Goal: Communication & Community: Connect with others

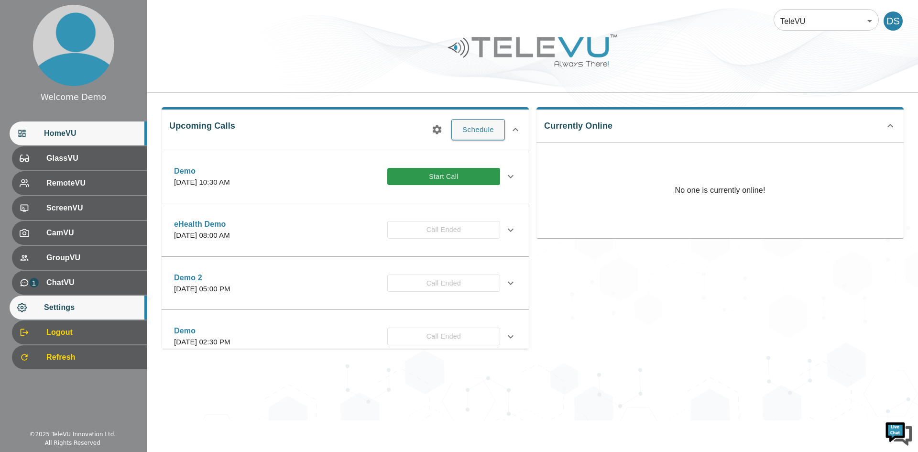
click at [86, 300] on div "Settings" at bounding box center [78, 308] width 137 height 24
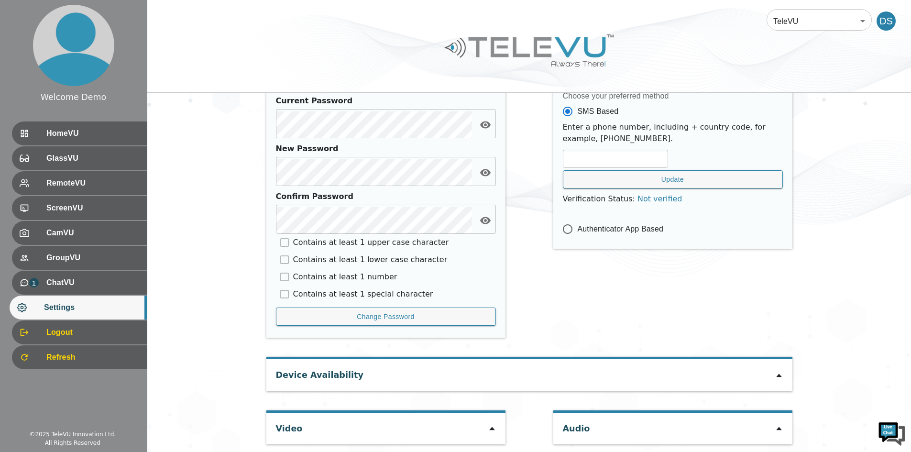
scroll to position [396, 0]
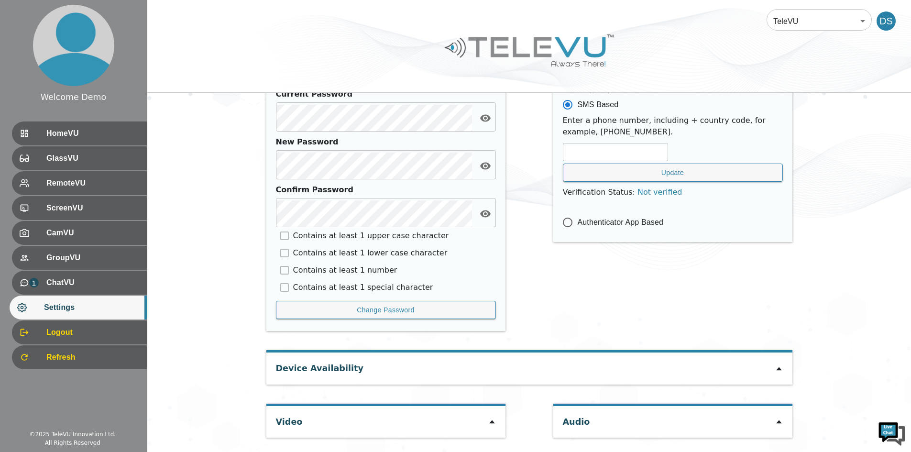
click at [492, 417] on div at bounding box center [492, 421] width 8 height 11
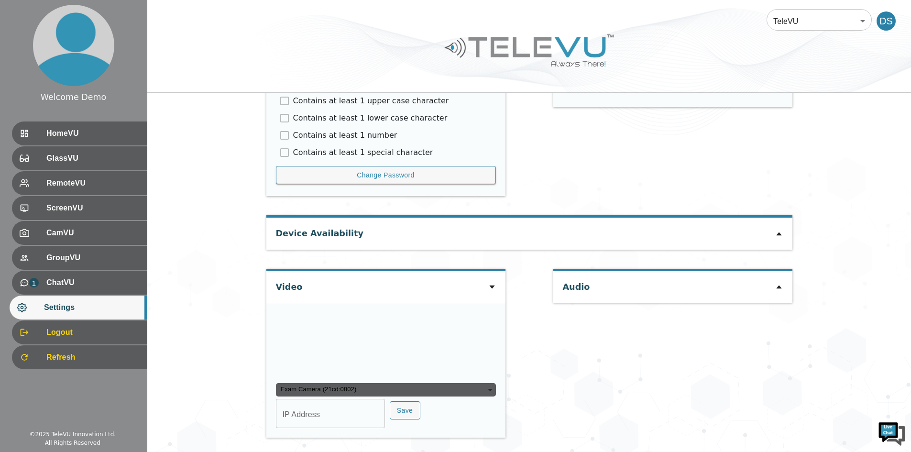
scroll to position [624, 0]
click at [433, 385] on div "Exam Camera (21cd:0802)" at bounding box center [386, 389] width 220 height 13
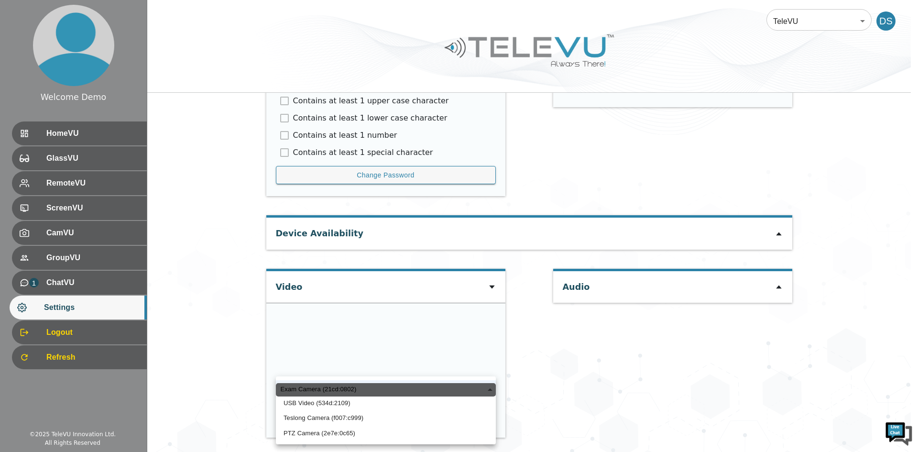
click at [348, 405] on li "USB Video (534d:2109)" at bounding box center [386, 402] width 220 height 15
type input "96f68b59429281d931b7fc6d279a1edeffdf5769ea9fad5665655a845161f358"
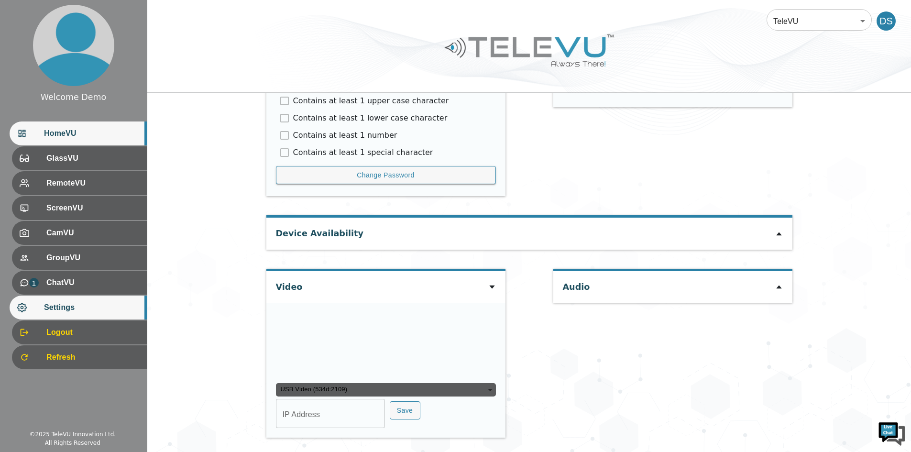
click at [85, 124] on div "HomeVU" at bounding box center [78, 133] width 137 height 24
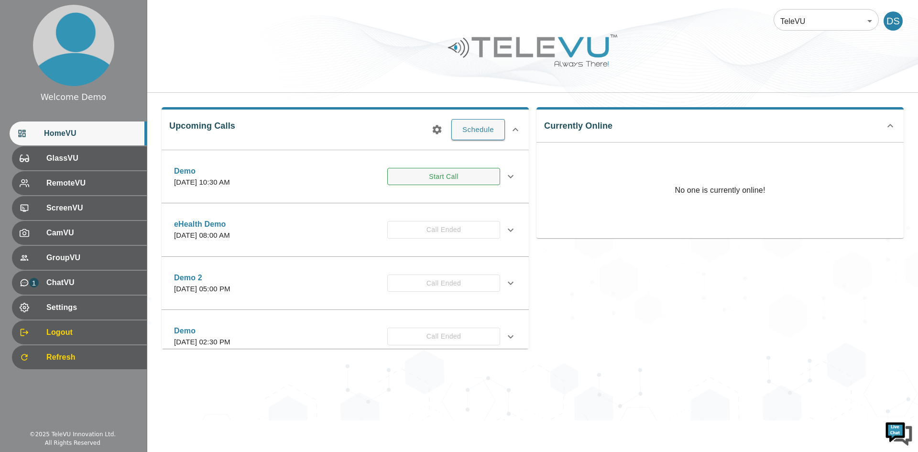
click at [455, 175] on button "Start Call" at bounding box center [443, 177] width 113 height 18
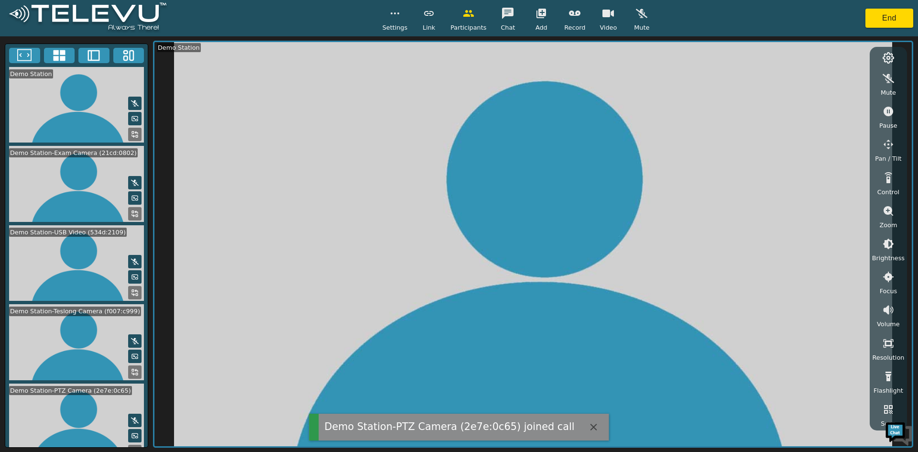
click at [53, 53] on icon at bounding box center [59, 55] width 14 height 14
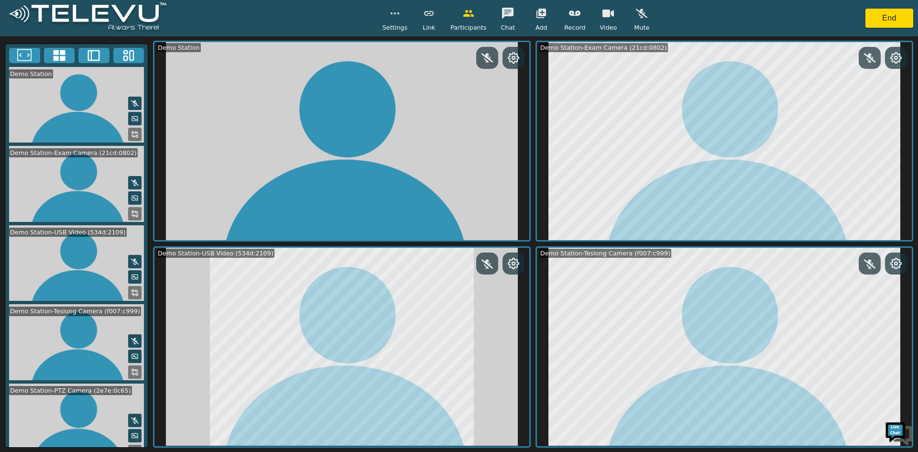
click at [21, 53] on icon at bounding box center [24, 55] width 14 height 14
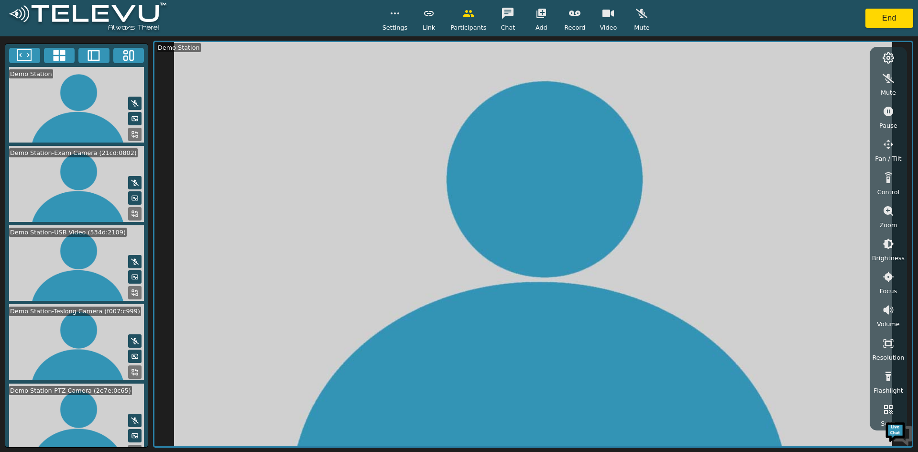
click at [128, 308] on video at bounding box center [76, 342] width 143 height 76
click at [135, 292] on icon at bounding box center [136, 291] width 2 height 2
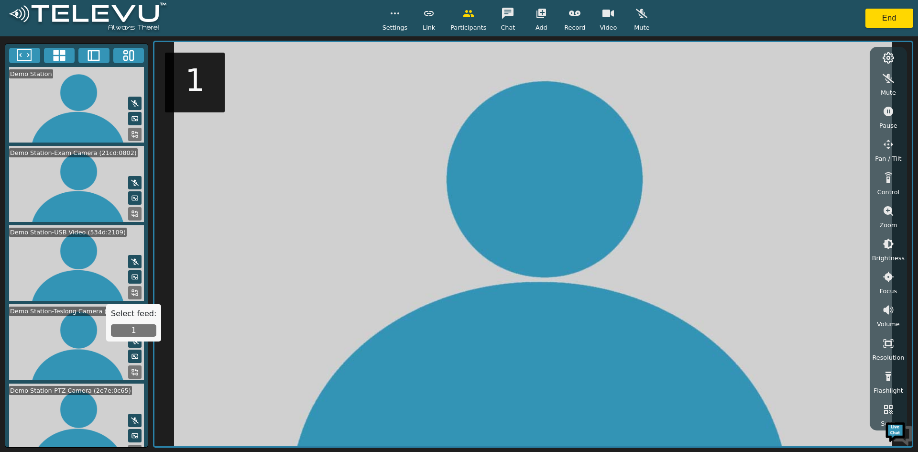
click at [131, 332] on button "1" at bounding box center [133, 330] width 45 height 12
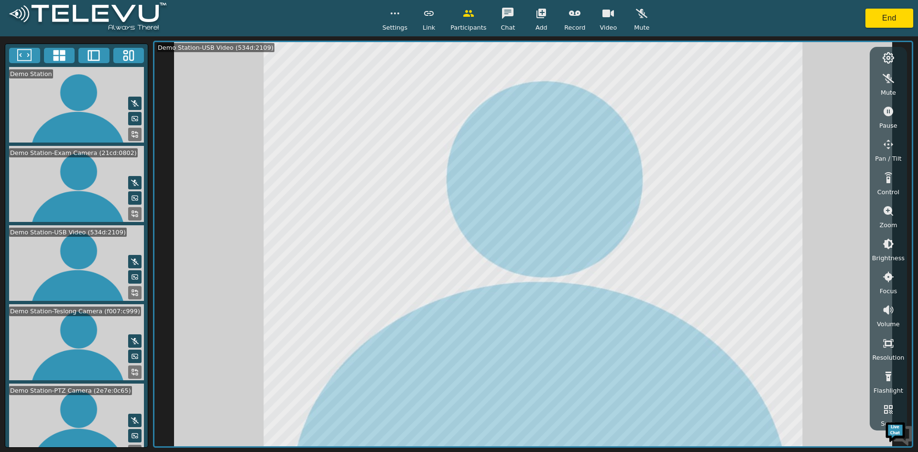
click at [61, 51] on icon at bounding box center [59, 55] width 12 height 11
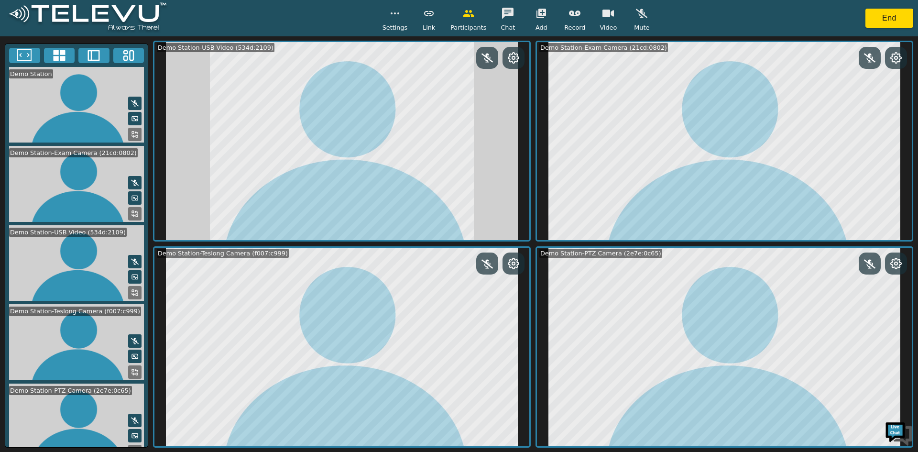
click at [131, 210] on icon at bounding box center [135, 214] width 8 height 8
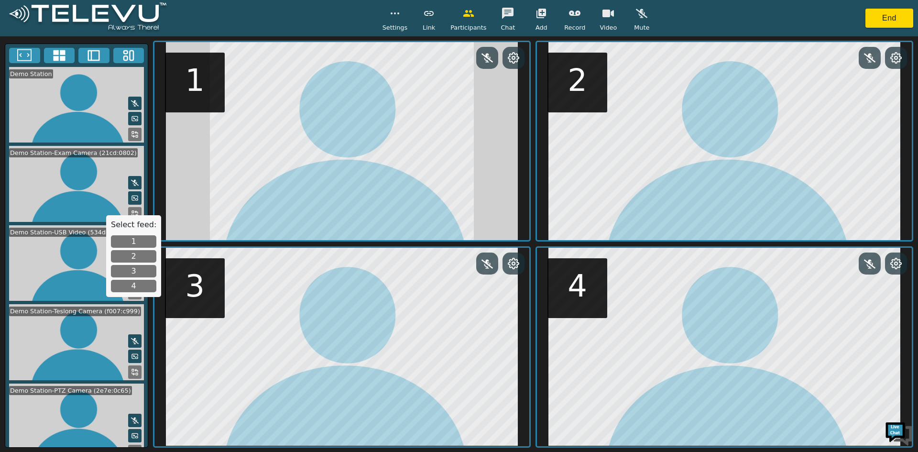
click at [131, 242] on button "1" at bounding box center [133, 241] width 45 height 12
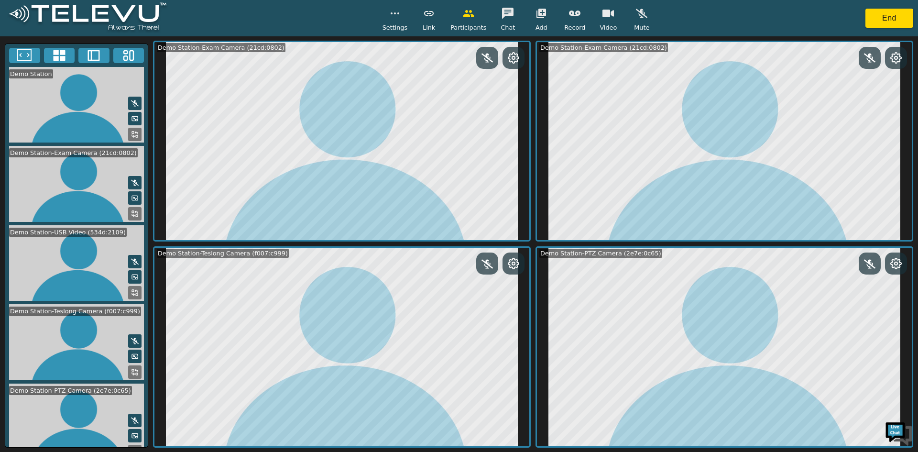
click at [18, 51] on icon at bounding box center [24, 55] width 14 height 12
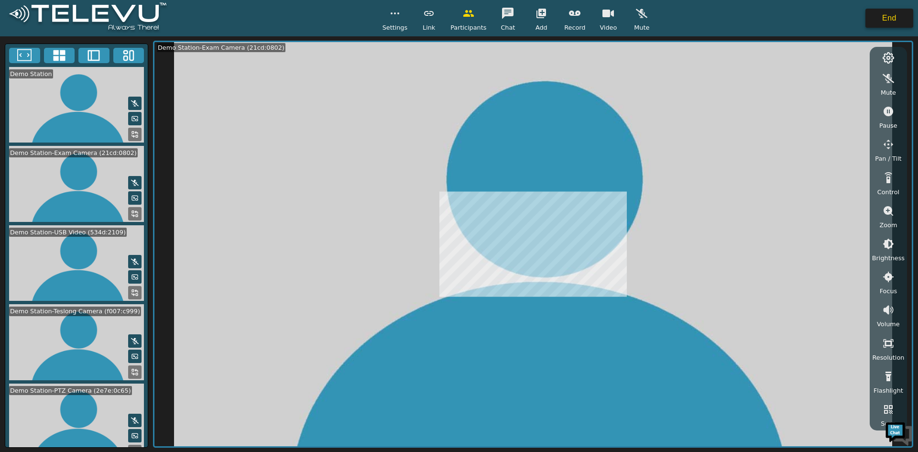
click at [882, 14] on button "End" at bounding box center [890, 18] width 48 height 19
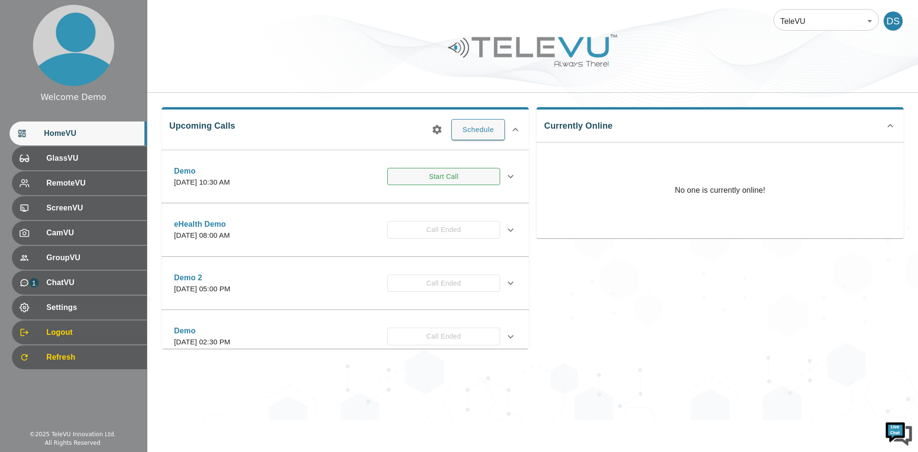
click at [435, 174] on button "Start Call" at bounding box center [443, 177] width 113 height 18
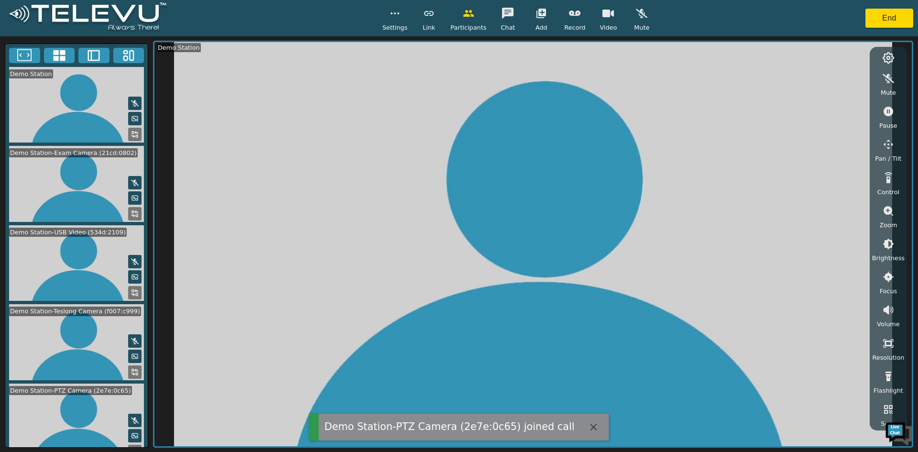
click at [59, 60] on icon at bounding box center [59, 55] width 14 height 14
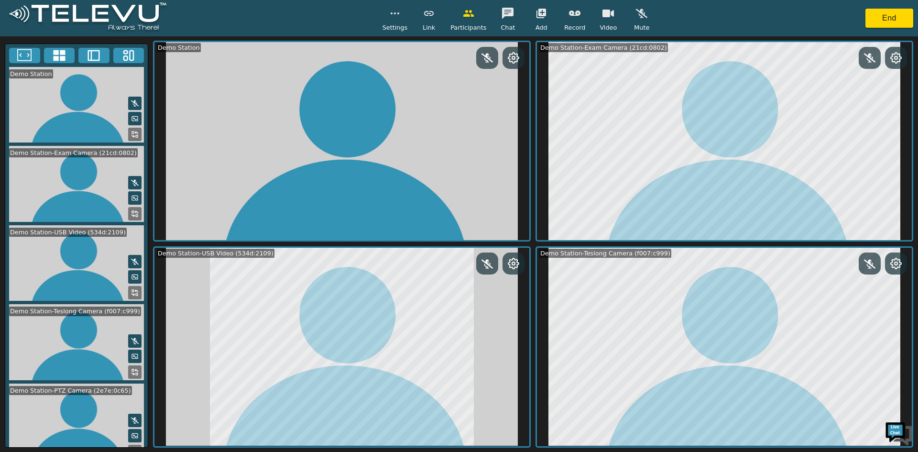
scroll to position [15, 0]
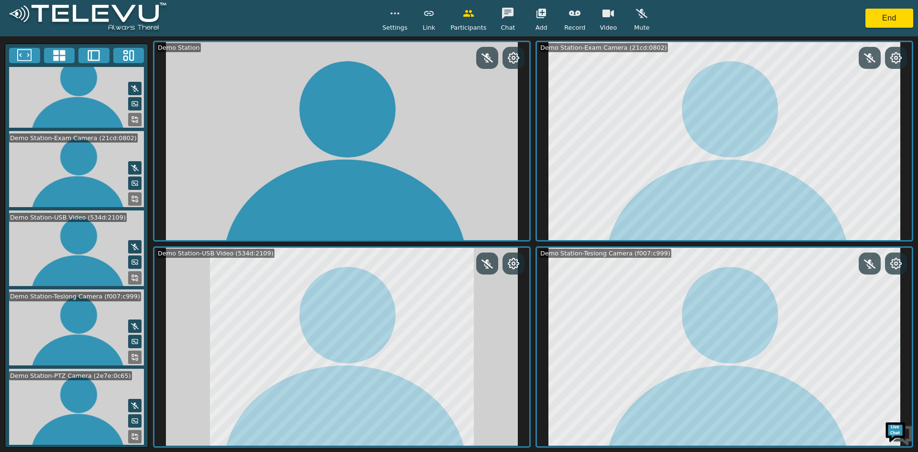
click at [131, 437] on icon at bounding box center [135, 437] width 8 height 8
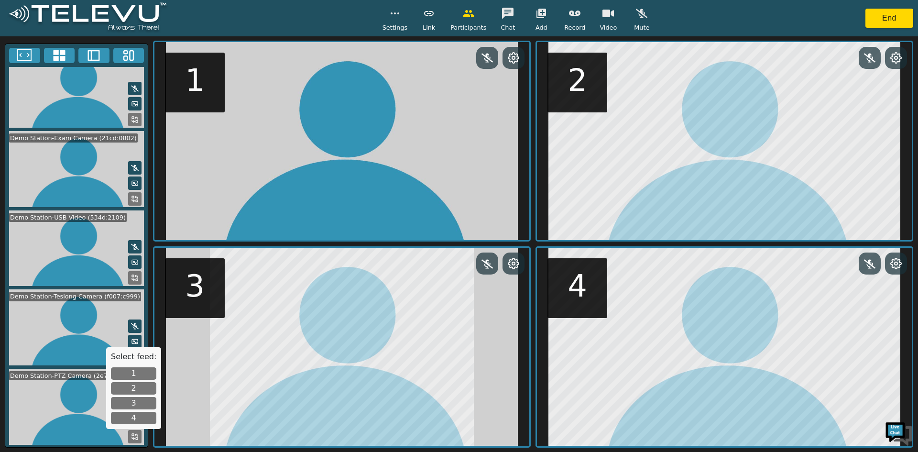
click at [131, 369] on button "1" at bounding box center [133, 373] width 45 height 12
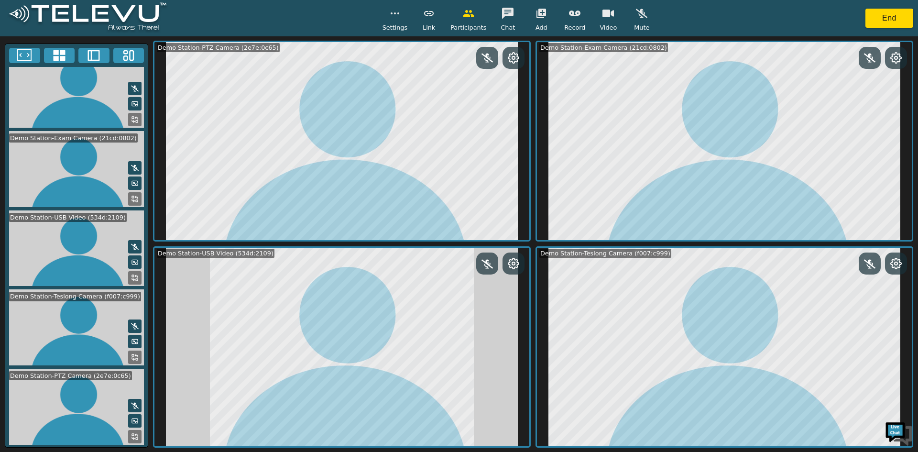
click at [514, 58] on icon at bounding box center [513, 57] width 11 height 11
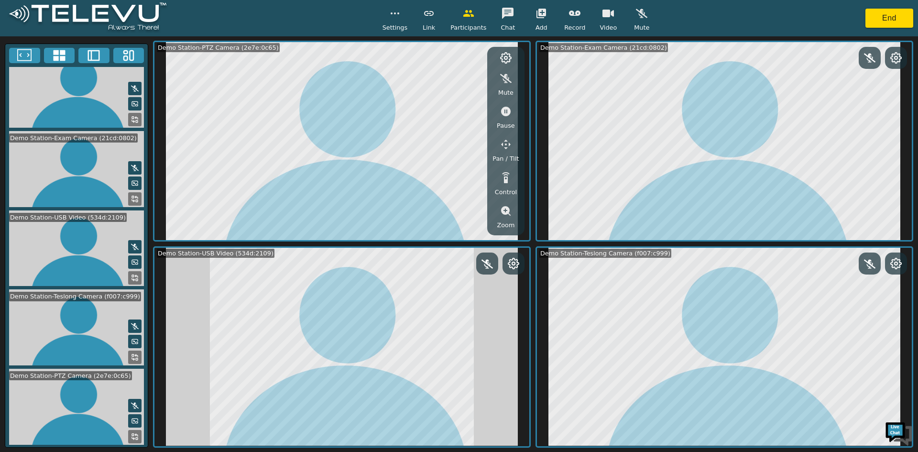
click at [500, 149] on icon "button" at bounding box center [505, 144] width 11 height 11
click at [451, 98] on icon "button" at bounding box center [451, 99] width 11 height 11
click at [507, 210] on icon "button" at bounding box center [506, 211] width 10 height 10
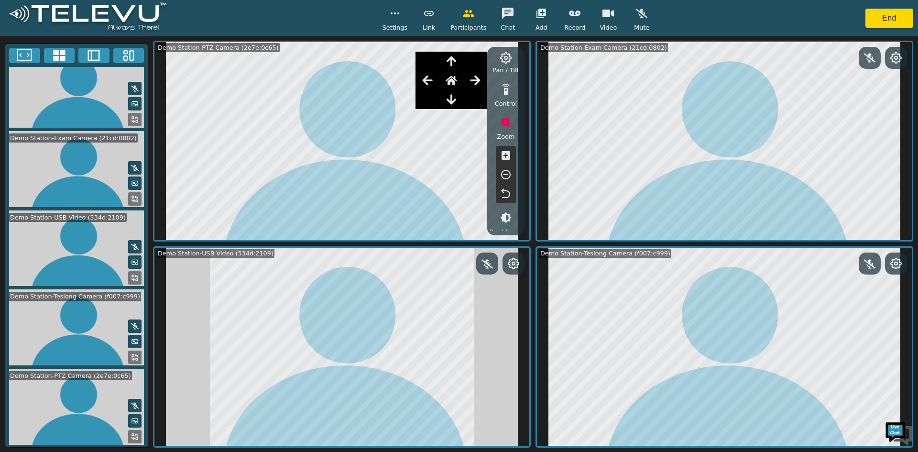
scroll to position [90, 0]
click at [497, 156] on button "button" at bounding box center [506, 153] width 24 height 19
click at [501, 155] on icon "button" at bounding box center [505, 153] width 11 height 11
click at [498, 154] on button "button" at bounding box center [506, 153] width 24 height 19
click at [501, 156] on icon "button" at bounding box center [505, 153] width 11 height 11
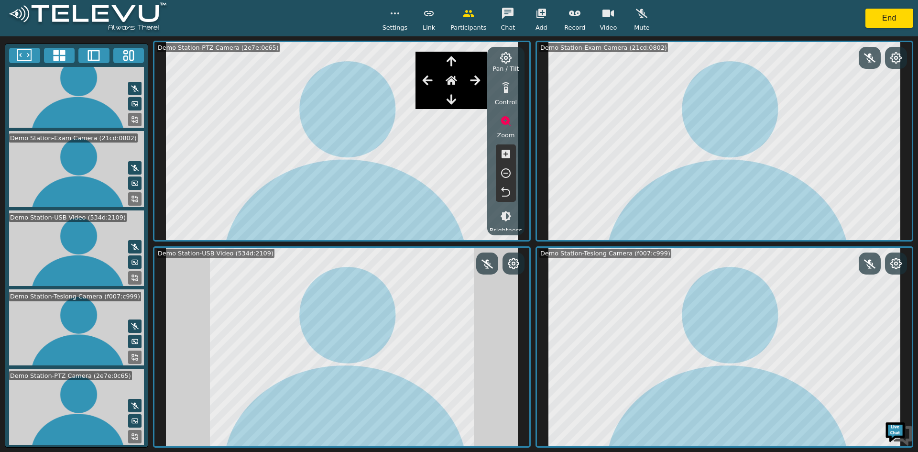
click at [500, 154] on icon "button" at bounding box center [505, 153] width 11 height 11
click at [502, 155] on icon "button" at bounding box center [506, 154] width 9 height 9
click at [505, 154] on icon "button" at bounding box center [506, 154] width 9 height 9
click at [502, 153] on icon "button" at bounding box center [506, 154] width 9 height 9
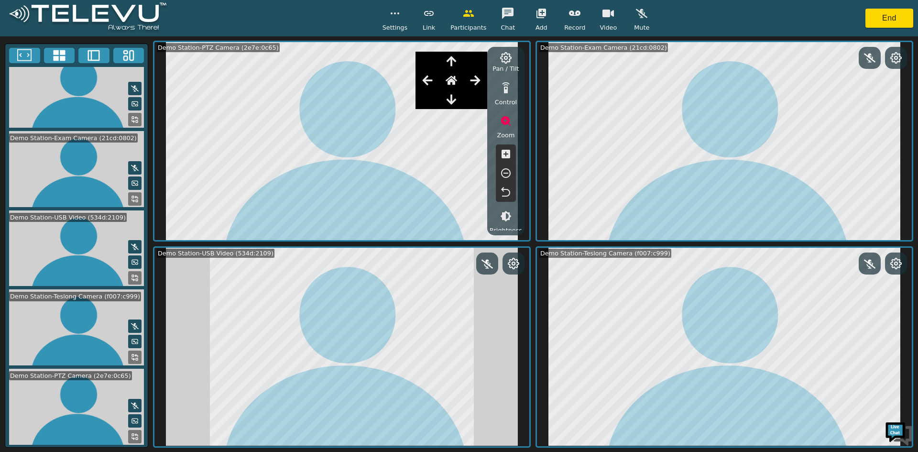
click at [505, 154] on icon "button" at bounding box center [505, 153] width 11 height 11
click at [504, 153] on icon "button" at bounding box center [506, 154] width 9 height 9
click at [505, 154] on icon "button" at bounding box center [505, 153] width 11 height 11
click at [502, 153] on icon "button" at bounding box center [506, 154] width 9 height 9
click at [505, 155] on icon "button" at bounding box center [506, 154] width 9 height 9
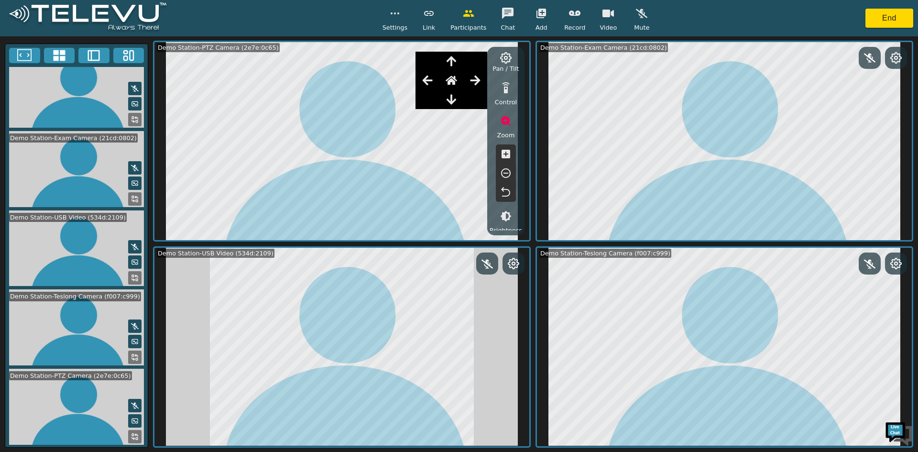
click at [504, 154] on icon "button" at bounding box center [505, 153] width 11 height 11
click at [501, 154] on icon "button" at bounding box center [505, 153] width 11 height 11
click at [507, 156] on icon "button" at bounding box center [506, 154] width 9 height 9
click at [506, 154] on icon "button" at bounding box center [506, 154] width 9 height 9
click at [502, 156] on icon "button" at bounding box center [506, 154] width 9 height 9
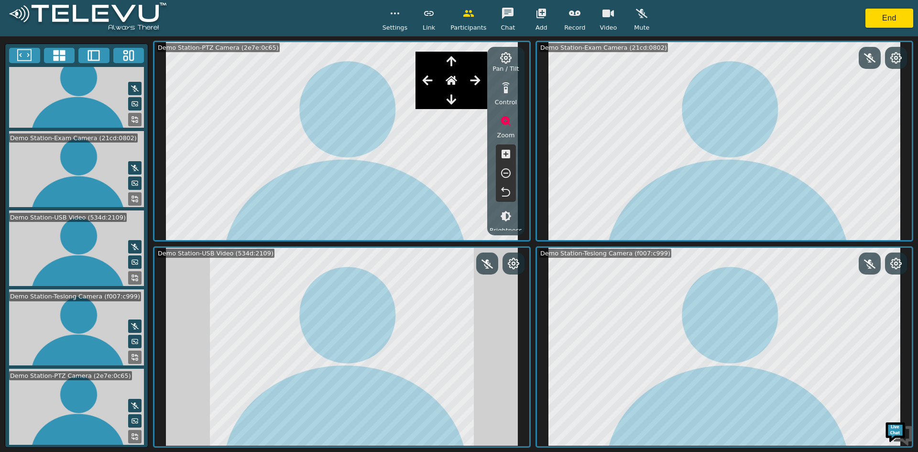
click at [502, 157] on icon "button" at bounding box center [506, 154] width 9 height 9
click at [502, 156] on icon "button" at bounding box center [506, 154] width 9 height 9
click at [501, 157] on icon "button" at bounding box center [505, 153] width 11 height 11
click at [502, 157] on icon "button" at bounding box center [506, 154] width 9 height 9
click at [502, 158] on icon "button" at bounding box center [505, 153] width 11 height 11
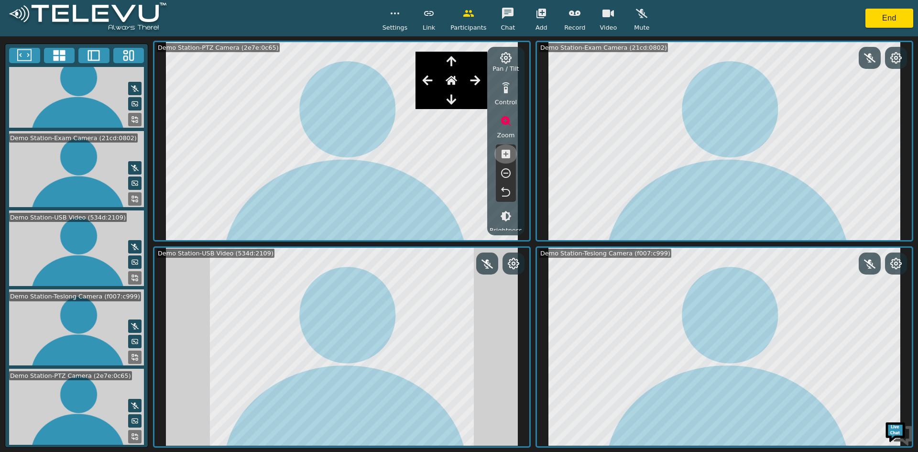
click at [501, 155] on icon "button" at bounding box center [505, 153] width 11 height 11
click at [501, 154] on icon "button" at bounding box center [505, 153] width 11 height 11
click at [502, 158] on icon "button" at bounding box center [506, 154] width 9 height 9
click at [503, 157] on icon "button" at bounding box center [506, 154] width 9 height 9
click at [505, 155] on icon "button" at bounding box center [506, 154] width 9 height 9
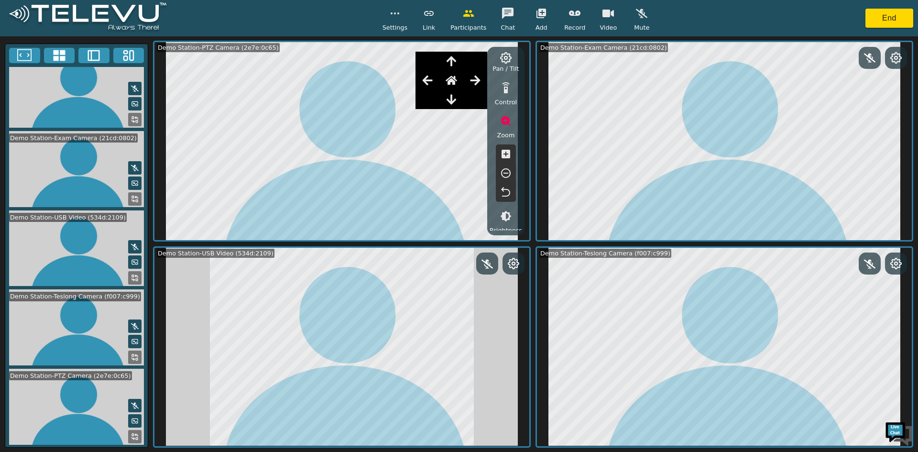
click at [506, 151] on icon "button" at bounding box center [506, 154] width 9 height 9
click at [508, 153] on icon "button" at bounding box center [506, 154] width 9 height 9
click at [509, 154] on icon "button" at bounding box center [506, 154] width 9 height 9
click at [505, 153] on icon "button" at bounding box center [505, 153] width 11 height 11
click at [503, 154] on icon "button" at bounding box center [506, 154] width 9 height 9
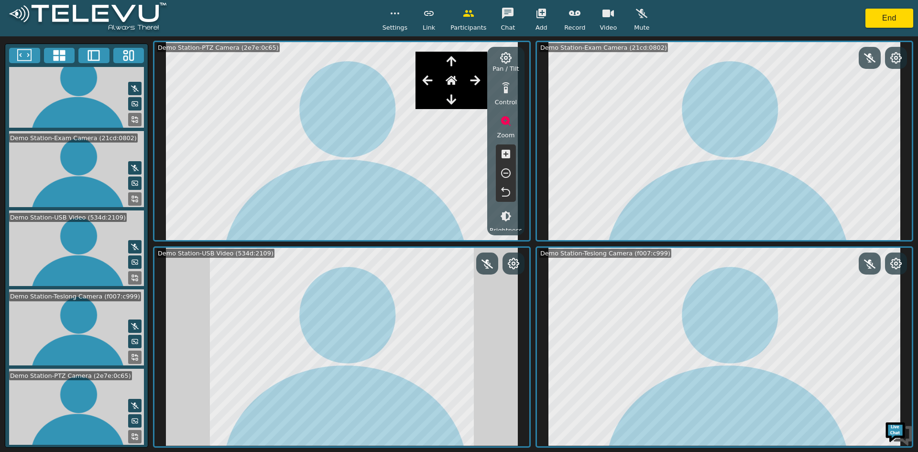
click at [506, 155] on icon "button" at bounding box center [505, 153] width 11 height 11
click at [507, 155] on icon "button" at bounding box center [506, 154] width 9 height 9
click at [504, 154] on icon "button" at bounding box center [506, 154] width 9 height 9
click at [506, 155] on icon "button" at bounding box center [505, 153] width 11 height 11
click at [506, 156] on icon "button" at bounding box center [505, 153] width 11 height 11
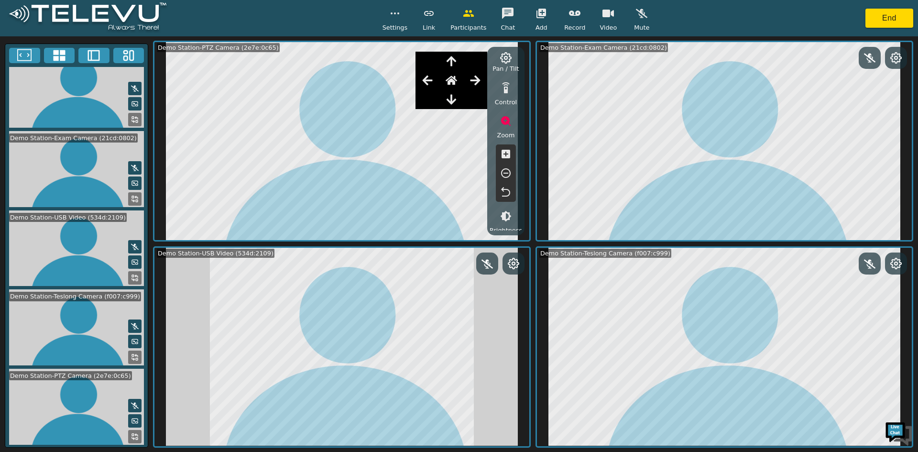
click at [505, 156] on icon "button" at bounding box center [506, 154] width 9 height 9
click at [506, 155] on icon "button" at bounding box center [505, 153] width 11 height 11
click at [502, 153] on icon "button" at bounding box center [506, 154] width 9 height 9
click at [504, 154] on icon "button" at bounding box center [505, 153] width 11 height 11
click at [505, 154] on icon "button" at bounding box center [506, 154] width 9 height 9
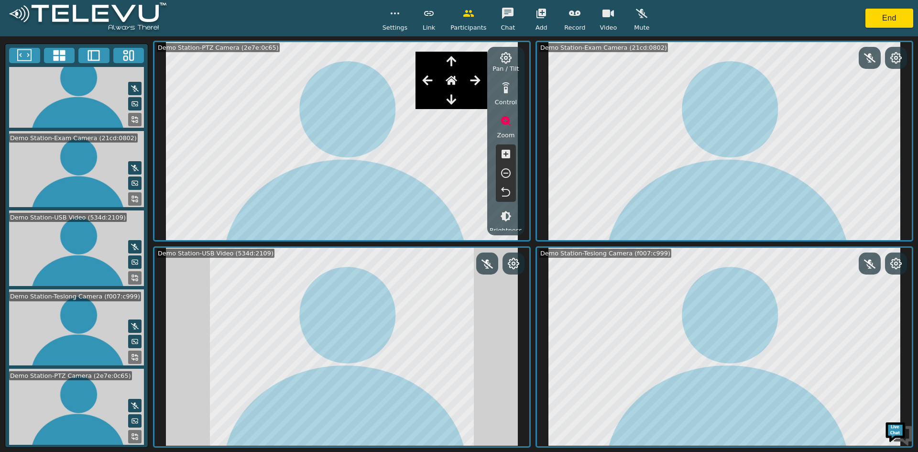
click at [503, 157] on icon "button" at bounding box center [506, 154] width 9 height 9
click at [501, 156] on icon "button" at bounding box center [505, 153] width 11 height 11
click at [502, 157] on icon "button" at bounding box center [506, 154] width 9 height 9
click at [504, 154] on icon "button" at bounding box center [505, 153] width 11 height 11
click at [501, 154] on icon "button" at bounding box center [505, 153] width 11 height 11
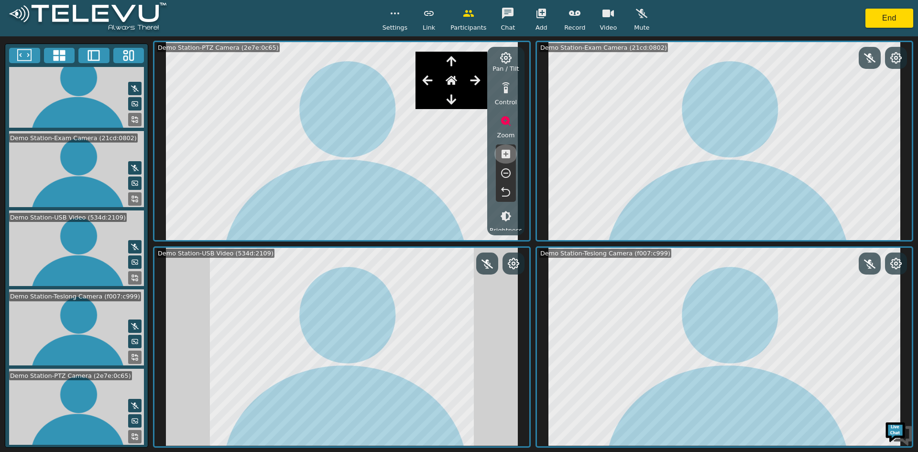
click at [504, 155] on icon "button" at bounding box center [506, 154] width 9 height 9
click at [501, 153] on icon "button" at bounding box center [505, 153] width 11 height 11
click at [505, 154] on icon "button" at bounding box center [506, 154] width 9 height 9
click at [504, 152] on icon "button" at bounding box center [506, 154] width 9 height 9
click at [505, 154] on icon "button" at bounding box center [505, 153] width 11 height 11
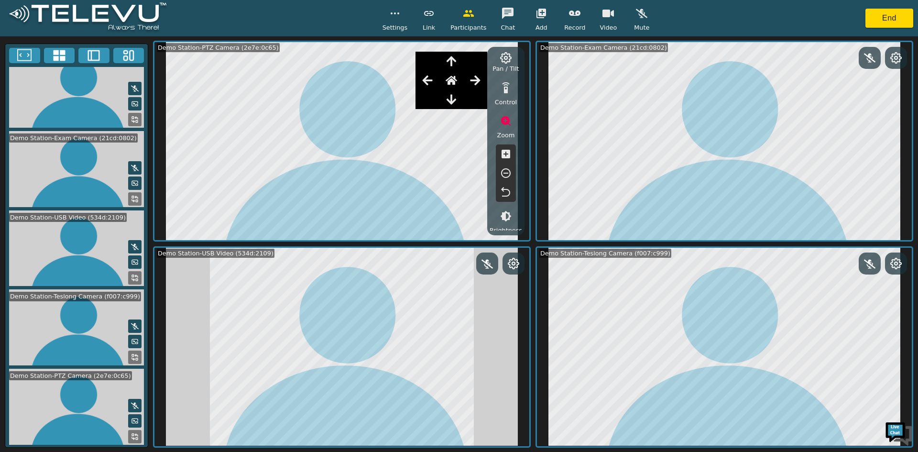
click at [500, 152] on icon "button" at bounding box center [505, 153] width 11 height 11
click at [504, 153] on icon "button" at bounding box center [506, 154] width 9 height 9
click at [502, 153] on icon "button" at bounding box center [506, 154] width 9 height 9
click at [505, 154] on icon "button" at bounding box center [505, 153] width 11 height 11
click at [506, 155] on icon "button" at bounding box center [506, 154] width 9 height 9
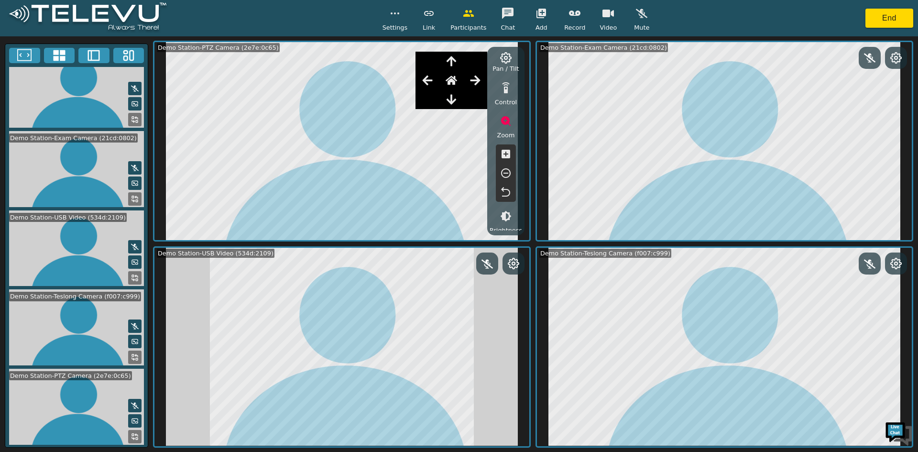
click at [505, 154] on icon "button" at bounding box center [506, 154] width 9 height 9
click at [502, 155] on icon "button" at bounding box center [506, 154] width 9 height 9
click at [504, 156] on icon "button" at bounding box center [506, 154] width 9 height 9
click at [504, 154] on icon "button" at bounding box center [506, 154] width 9 height 9
click at [504, 155] on icon "button" at bounding box center [506, 154] width 9 height 9
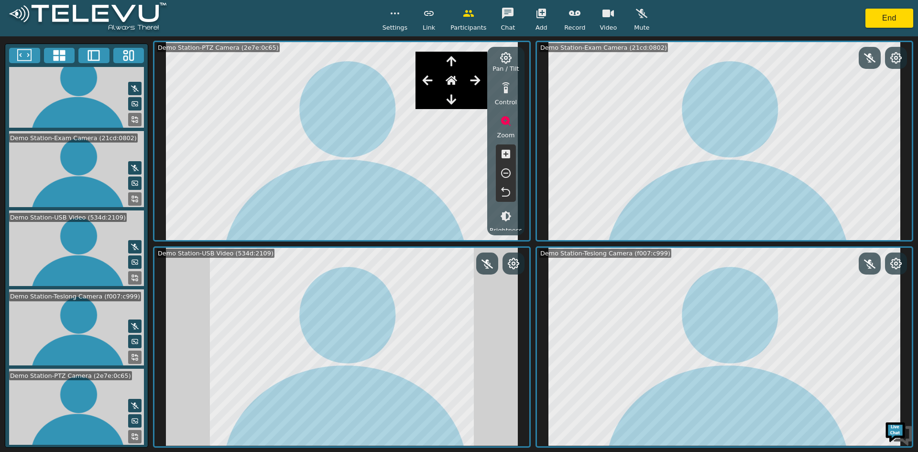
click at [505, 155] on icon "button" at bounding box center [506, 154] width 9 height 9
click at [501, 154] on icon "button" at bounding box center [505, 153] width 11 height 11
click at [501, 153] on icon "button" at bounding box center [505, 153] width 11 height 11
click at [502, 156] on icon "button" at bounding box center [506, 154] width 9 height 9
click at [505, 158] on icon "button" at bounding box center [505, 153] width 11 height 11
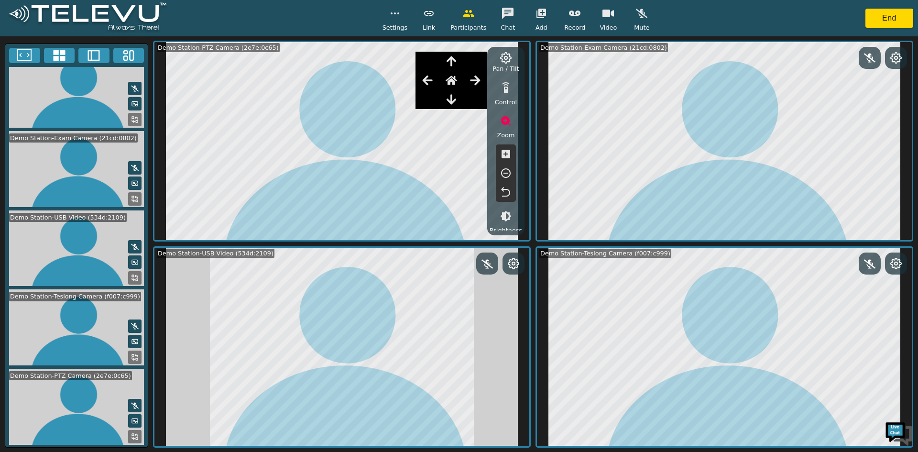
click at [505, 157] on icon "button" at bounding box center [506, 154] width 9 height 9
click at [505, 154] on icon "button" at bounding box center [506, 154] width 9 height 9
click at [505, 155] on icon "button" at bounding box center [506, 154] width 9 height 9
click at [505, 156] on icon "button" at bounding box center [506, 154] width 9 height 9
click at [506, 157] on icon "button" at bounding box center [506, 154] width 9 height 9
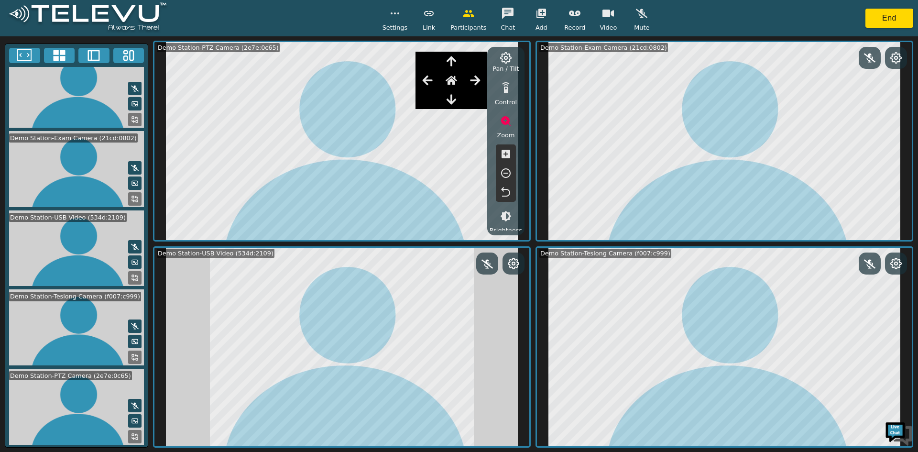
click at [505, 155] on icon "button" at bounding box center [505, 153] width 11 height 11
click at [508, 153] on icon "button" at bounding box center [506, 154] width 9 height 9
click at [509, 154] on icon "button" at bounding box center [506, 154] width 9 height 9
click at [505, 154] on icon "button" at bounding box center [505, 153] width 11 height 11
click at [507, 157] on icon "button" at bounding box center [506, 154] width 9 height 9
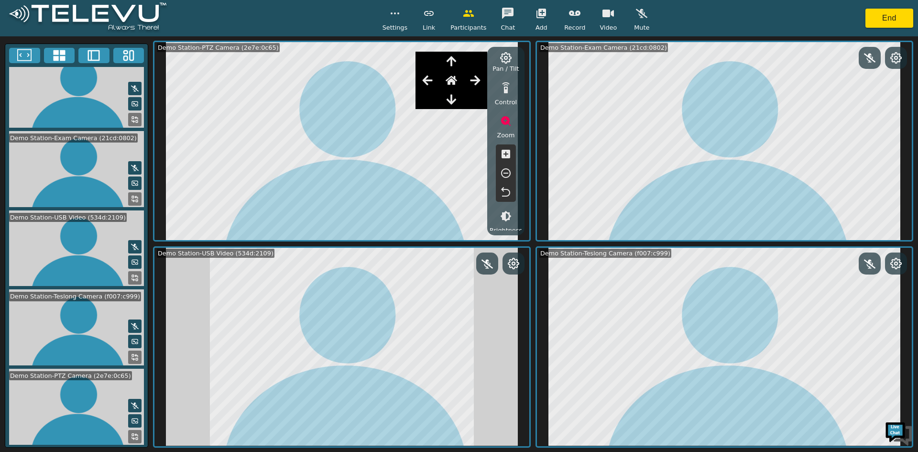
click at [505, 156] on icon "button" at bounding box center [505, 153] width 11 height 11
click at [501, 152] on icon "button" at bounding box center [505, 153] width 11 height 11
click at [500, 156] on icon "button" at bounding box center [505, 153] width 11 height 11
click at [505, 160] on button "button" at bounding box center [506, 153] width 24 height 19
click at [501, 156] on icon "button" at bounding box center [505, 153] width 11 height 11
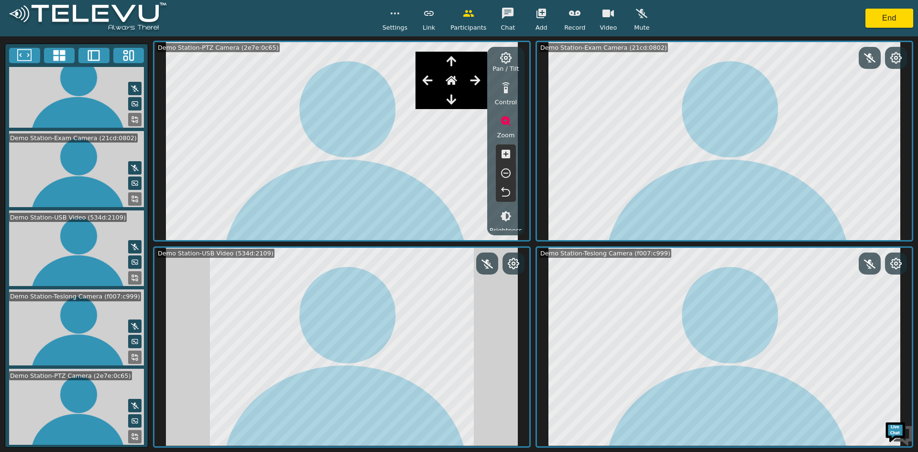
click at [499, 157] on button "button" at bounding box center [506, 153] width 24 height 19
click at [497, 155] on button "button" at bounding box center [506, 153] width 24 height 19
click at [498, 155] on button "button" at bounding box center [506, 153] width 24 height 19
click at [496, 154] on button "button" at bounding box center [506, 153] width 24 height 19
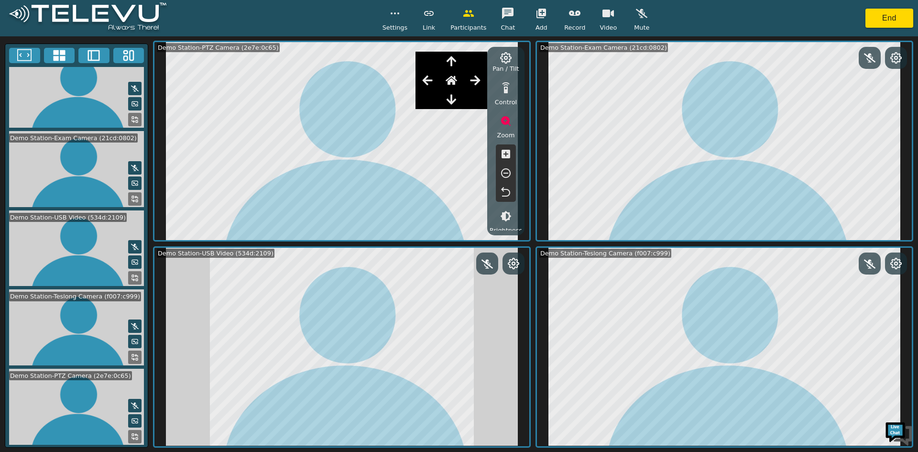
click at [500, 154] on icon "button" at bounding box center [505, 153] width 11 height 11
click at [504, 155] on icon "button" at bounding box center [506, 154] width 9 height 9
click at [502, 154] on icon "button" at bounding box center [506, 154] width 9 height 9
click at [505, 154] on icon "button" at bounding box center [505, 153] width 11 height 11
click at [507, 155] on icon "button" at bounding box center [506, 154] width 9 height 9
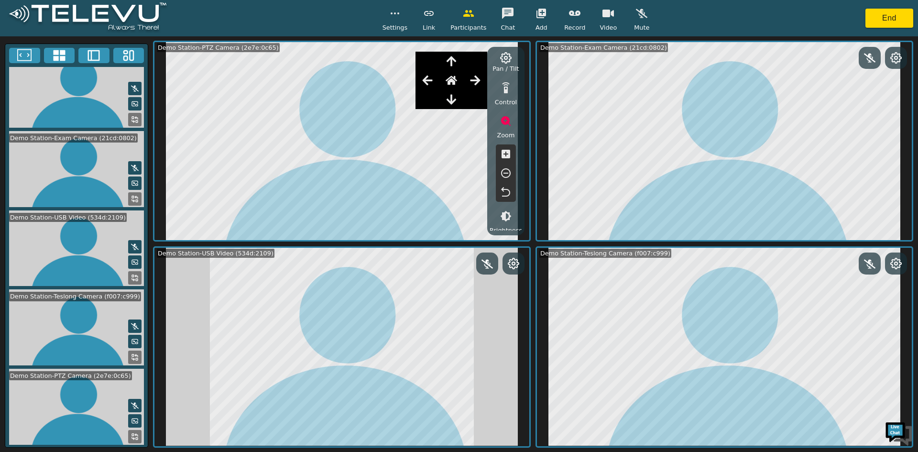
click at [510, 155] on icon "button" at bounding box center [506, 154] width 9 height 9
click at [509, 155] on icon "button" at bounding box center [506, 154] width 9 height 9
click at [512, 155] on button "button" at bounding box center [506, 153] width 24 height 19
click at [515, 155] on button "button" at bounding box center [506, 153] width 24 height 19
click at [516, 155] on button "button" at bounding box center [506, 153] width 24 height 19
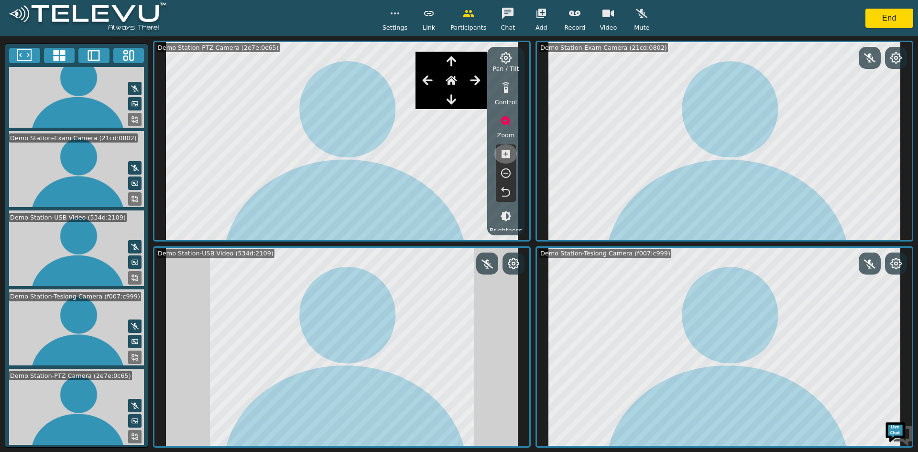
click at [516, 155] on button "button" at bounding box center [506, 153] width 24 height 19
click at [512, 155] on button "button" at bounding box center [506, 153] width 24 height 19
click at [507, 154] on icon "button" at bounding box center [506, 154] width 9 height 9
click at [506, 154] on icon "button" at bounding box center [505, 153] width 11 height 11
click at [509, 155] on icon "button" at bounding box center [506, 154] width 9 height 9
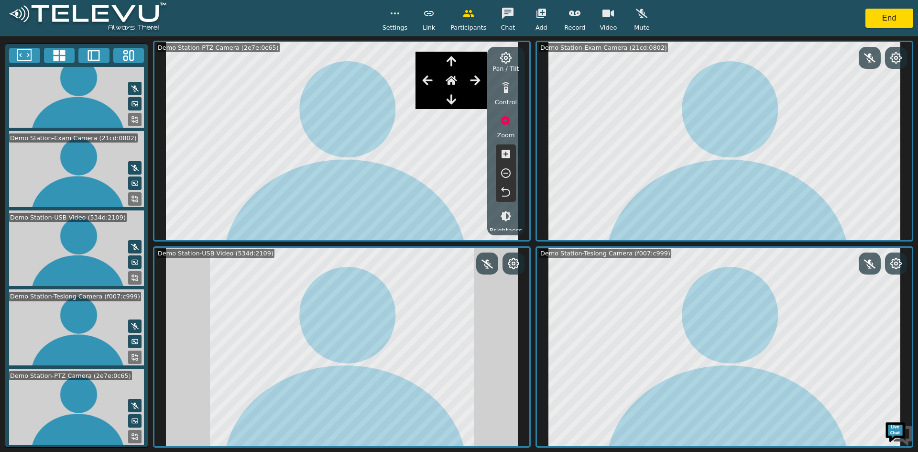
click at [431, 80] on icon "button" at bounding box center [427, 81] width 10 height 10
click at [432, 81] on icon "button" at bounding box center [427, 81] width 10 height 10
click at [433, 83] on icon "button" at bounding box center [427, 80] width 11 height 11
click at [430, 81] on icon "button" at bounding box center [427, 80] width 11 height 11
click at [427, 81] on icon "button" at bounding box center [427, 81] width 10 height 10
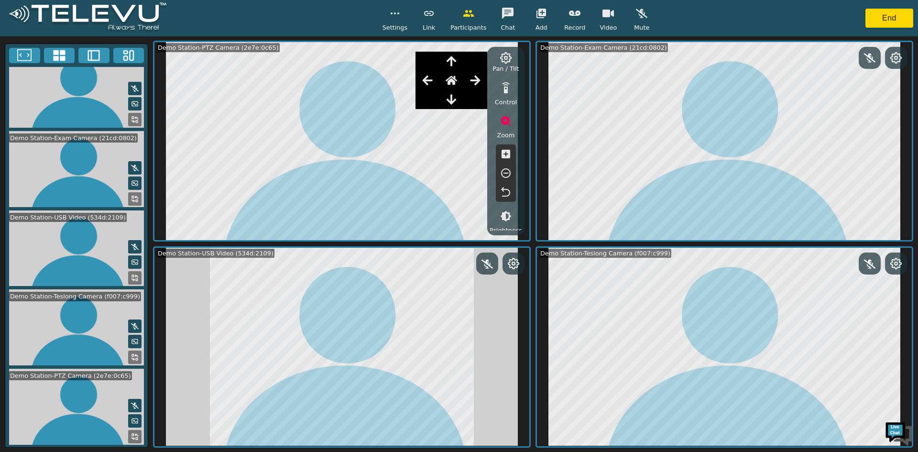
click at [428, 82] on icon "button" at bounding box center [427, 80] width 11 height 11
click at [433, 82] on icon "button" at bounding box center [427, 80] width 11 height 11
click at [473, 81] on icon "button" at bounding box center [475, 80] width 11 height 11
click at [472, 85] on icon "button" at bounding box center [475, 80] width 11 height 11
click at [470, 85] on button "button" at bounding box center [475, 80] width 24 height 19
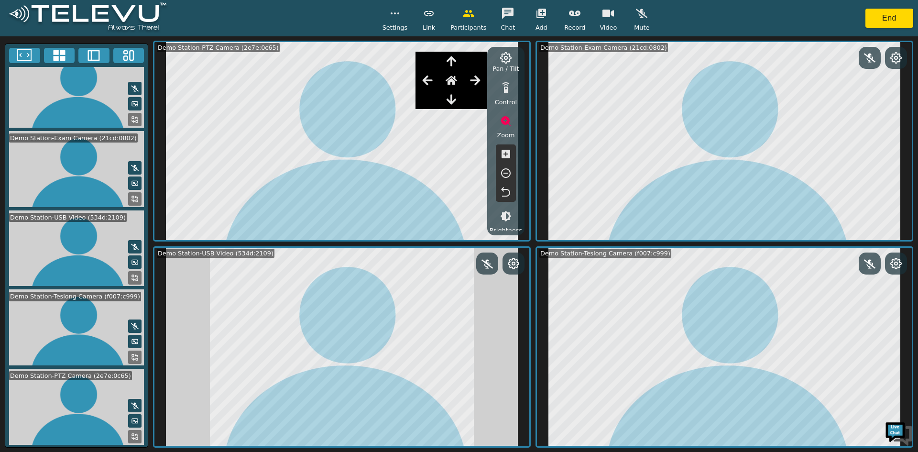
click at [507, 155] on icon "button" at bounding box center [506, 154] width 9 height 9
click at [505, 152] on icon "button" at bounding box center [505, 153] width 11 height 11
click at [512, 148] on button "button" at bounding box center [506, 153] width 24 height 19
click at [504, 154] on icon "button" at bounding box center [506, 154] width 9 height 9
click at [500, 156] on icon "button" at bounding box center [505, 153] width 11 height 11
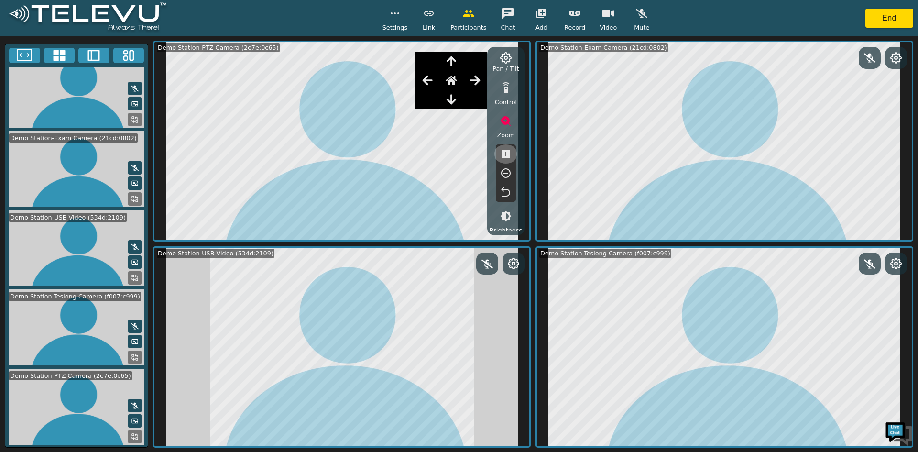
click at [501, 156] on icon "button" at bounding box center [505, 153] width 11 height 11
click at [502, 152] on icon "button" at bounding box center [506, 154] width 9 height 9
click at [503, 153] on icon "button" at bounding box center [506, 154] width 9 height 9
click at [500, 154] on icon "button" at bounding box center [505, 153] width 11 height 11
click at [501, 154] on icon "button" at bounding box center [505, 153] width 11 height 11
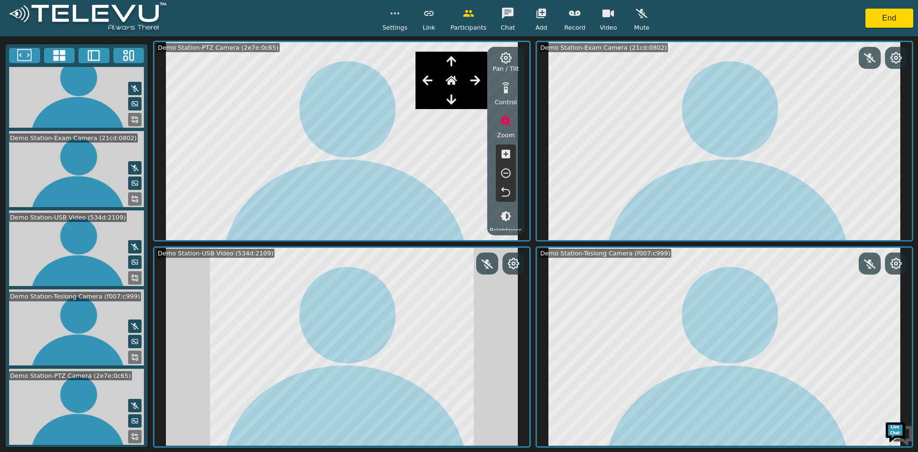
click at [505, 154] on icon "button" at bounding box center [505, 153] width 11 height 11
click at [501, 151] on icon "button" at bounding box center [505, 153] width 11 height 11
click at [500, 155] on icon "button" at bounding box center [505, 153] width 11 height 11
click at [498, 155] on button "button" at bounding box center [506, 153] width 24 height 19
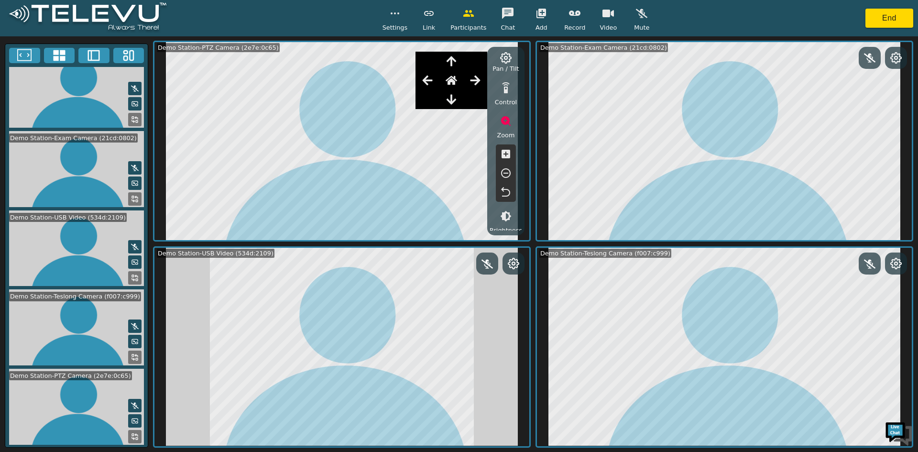
click at [496, 154] on button "button" at bounding box center [506, 153] width 24 height 19
click at [500, 155] on icon "button" at bounding box center [505, 153] width 11 height 11
click at [499, 156] on button "button" at bounding box center [506, 153] width 24 height 19
click at [500, 155] on icon "button" at bounding box center [505, 153] width 11 height 11
click at [499, 155] on button "button" at bounding box center [506, 153] width 24 height 19
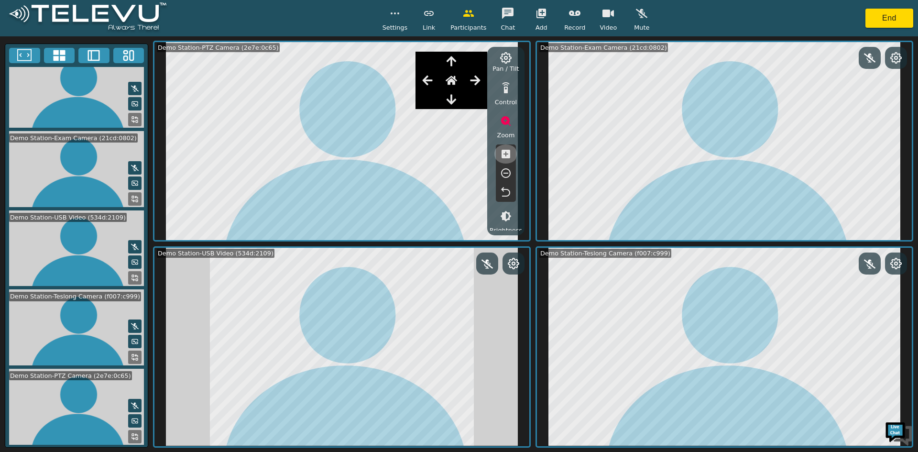
click at [498, 156] on button "button" at bounding box center [506, 153] width 24 height 19
click at [505, 156] on icon "button" at bounding box center [506, 154] width 9 height 9
click at [501, 154] on icon "button" at bounding box center [505, 153] width 11 height 11
click at [497, 154] on button "button" at bounding box center [506, 153] width 24 height 19
click at [495, 155] on button "button" at bounding box center [506, 153] width 24 height 19
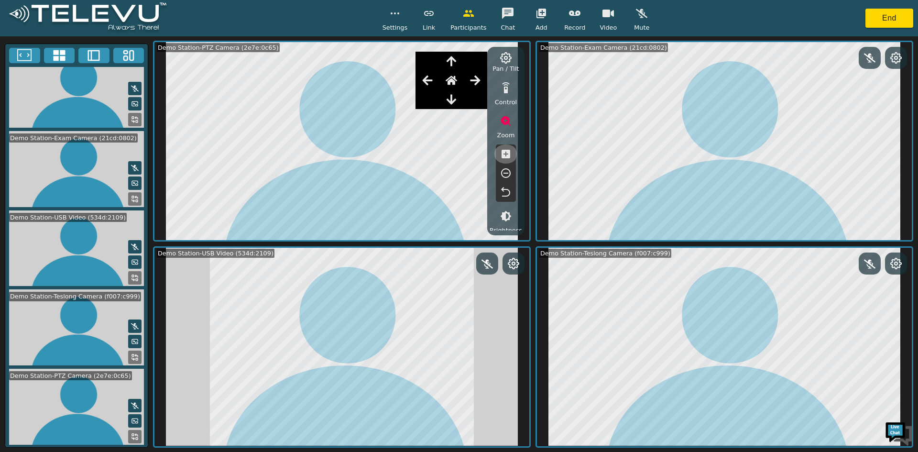
click at [495, 154] on button "button" at bounding box center [506, 153] width 24 height 19
click at [496, 154] on button "button" at bounding box center [506, 153] width 24 height 19
click at [500, 155] on icon "button" at bounding box center [505, 153] width 11 height 11
click at [504, 154] on icon "button" at bounding box center [506, 154] width 9 height 9
click at [503, 153] on icon "button" at bounding box center [506, 154] width 9 height 9
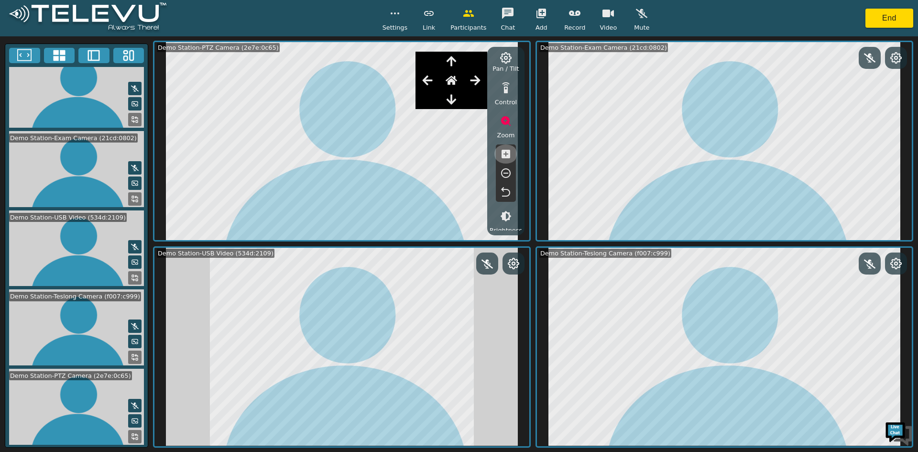
click at [504, 153] on icon "button" at bounding box center [506, 154] width 9 height 9
click at [505, 154] on icon "button" at bounding box center [505, 153] width 11 height 11
click at [457, 84] on icon "button" at bounding box center [451, 80] width 11 height 11
click at [447, 63] on button "button" at bounding box center [451, 61] width 24 height 19
click at [454, 59] on icon "button" at bounding box center [452, 61] width 10 height 10
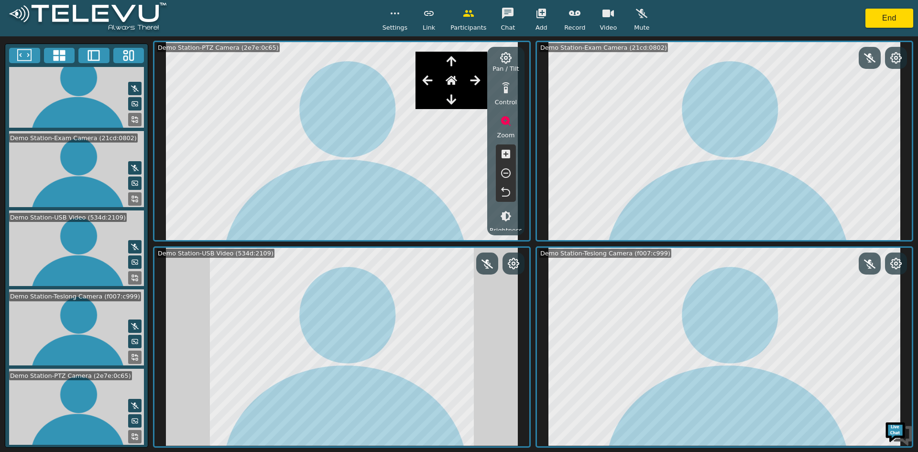
click at [429, 63] on div at bounding box center [428, 61] width 24 height 19
click at [457, 62] on icon "button" at bounding box center [451, 60] width 11 height 11
click at [453, 66] on icon "button" at bounding box center [452, 61] width 10 height 10
click at [453, 64] on icon "button" at bounding box center [452, 61] width 10 height 10
click at [454, 66] on icon "button" at bounding box center [452, 61] width 10 height 10
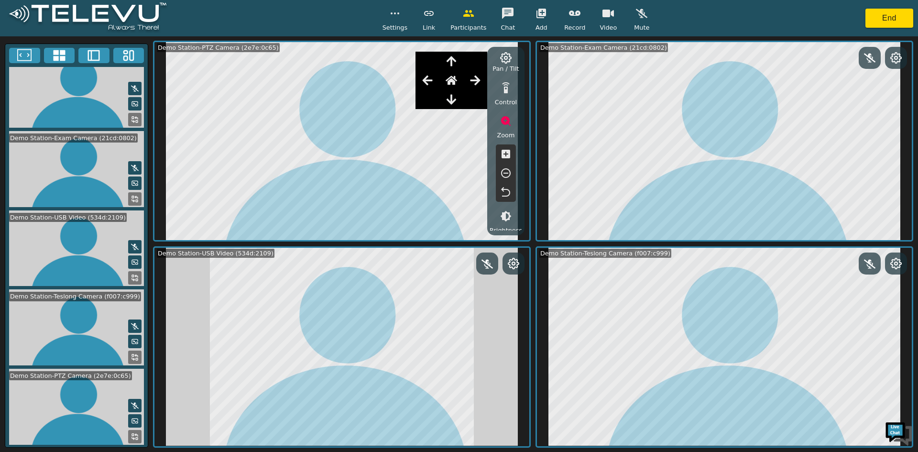
click at [454, 64] on icon "button" at bounding box center [452, 61] width 10 height 10
click at [457, 65] on icon "button" at bounding box center [451, 60] width 11 height 11
click at [456, 64] on icon "button" at bounding box center [451, 60] width 11 height 11
click at [454, 61] on icon "button" at bounding box center [451, 60] width 11 height 11
click at [454, 63] on icon "button" at bounding box center [451, 60] width 11 height 11
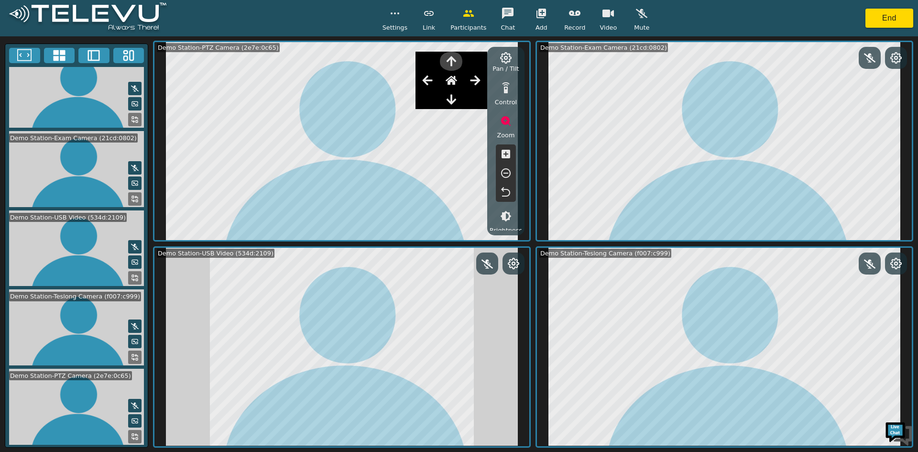
click at [453, 59] on icon "button" at bounding box center [452, 61] width 10 height 10
click at [454, 59] on icon "button" at bounding box center [452, 61] width 10 height 10
click at [455, 61] on icon "button" at bounding box center [451, 60] width 11 height 11
click at [450, 60] on icon "button" at bounding box center [452, 61] width 10 height 10
click at [449, 60] on icon "button" at bounding box center [451, 60] width 11 height 11
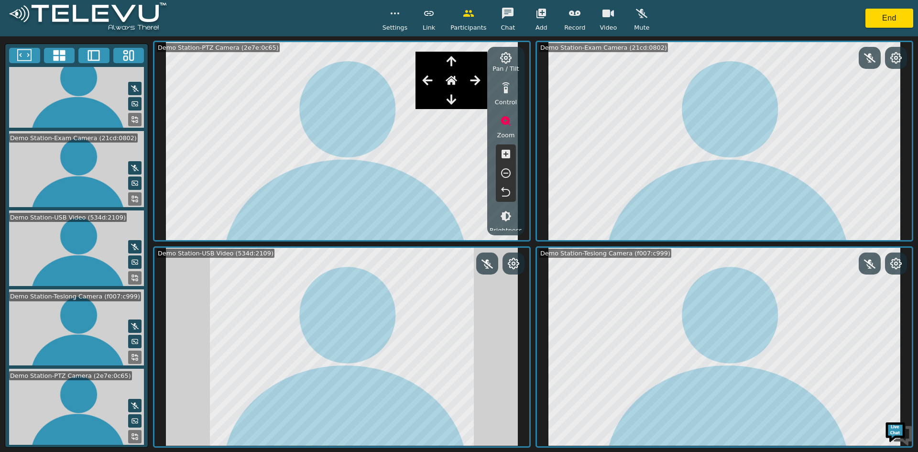
click at [451, 61] on icon "button" at bounding box center [451, 60] width 11 height 11
click at [452, 63] on icon "button" at bounding box center [451, 60] width 11 height 11
click at [451, 61] on icon "button" at bounding box center [451, 60] width 11 height 11
click at [454, 64] on icon "button" at bounding box center [452, 61] width 10 height 10
click at [455, 63] on icon "button" at bounding box center [451, 60] width 11 height 11
